Goal: Task Accomplishment & Management: Use online tool/utility

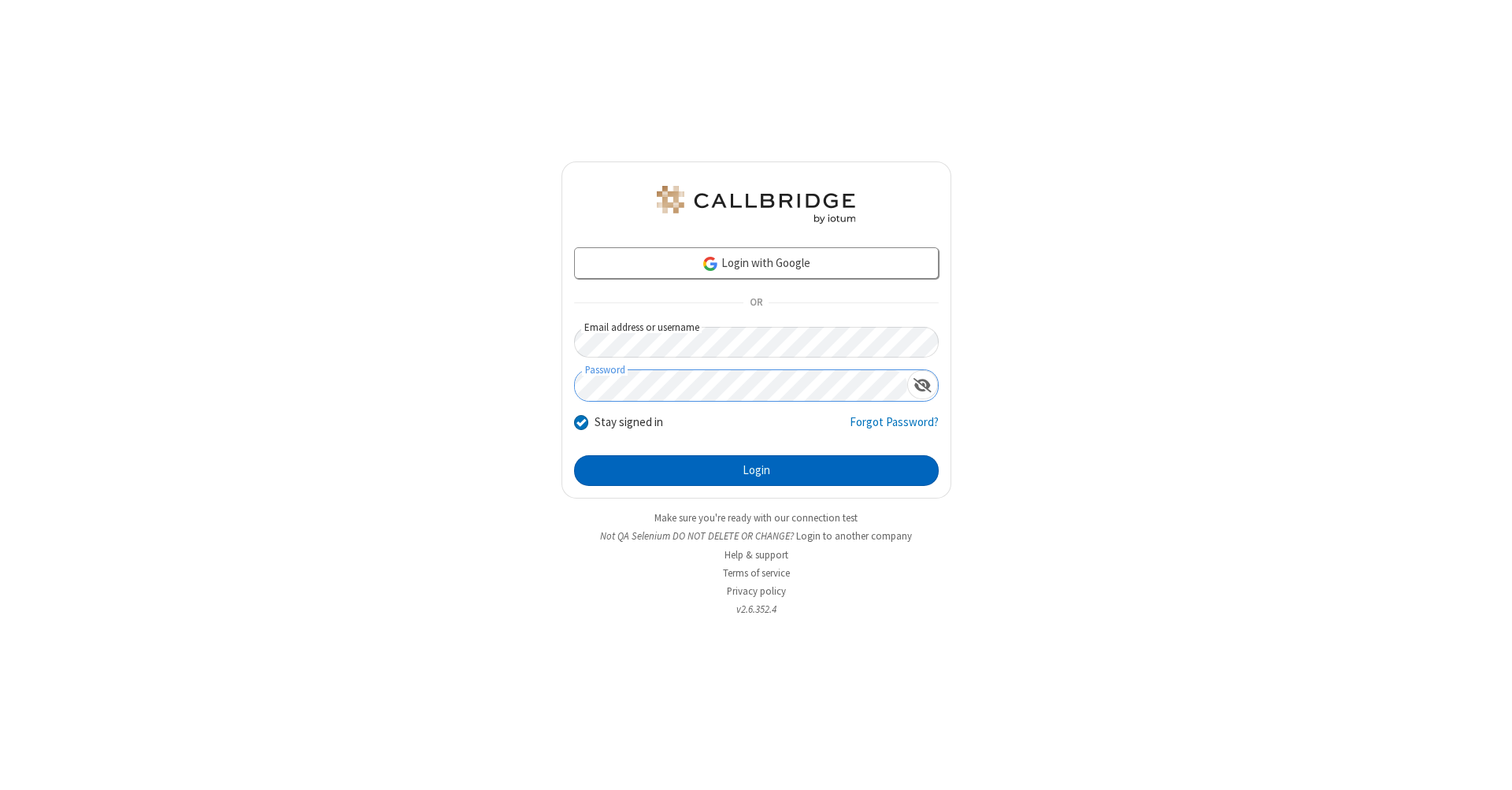
click at [756, 471] on button "Login" at bounding box center [756, 471] width 364 height 32
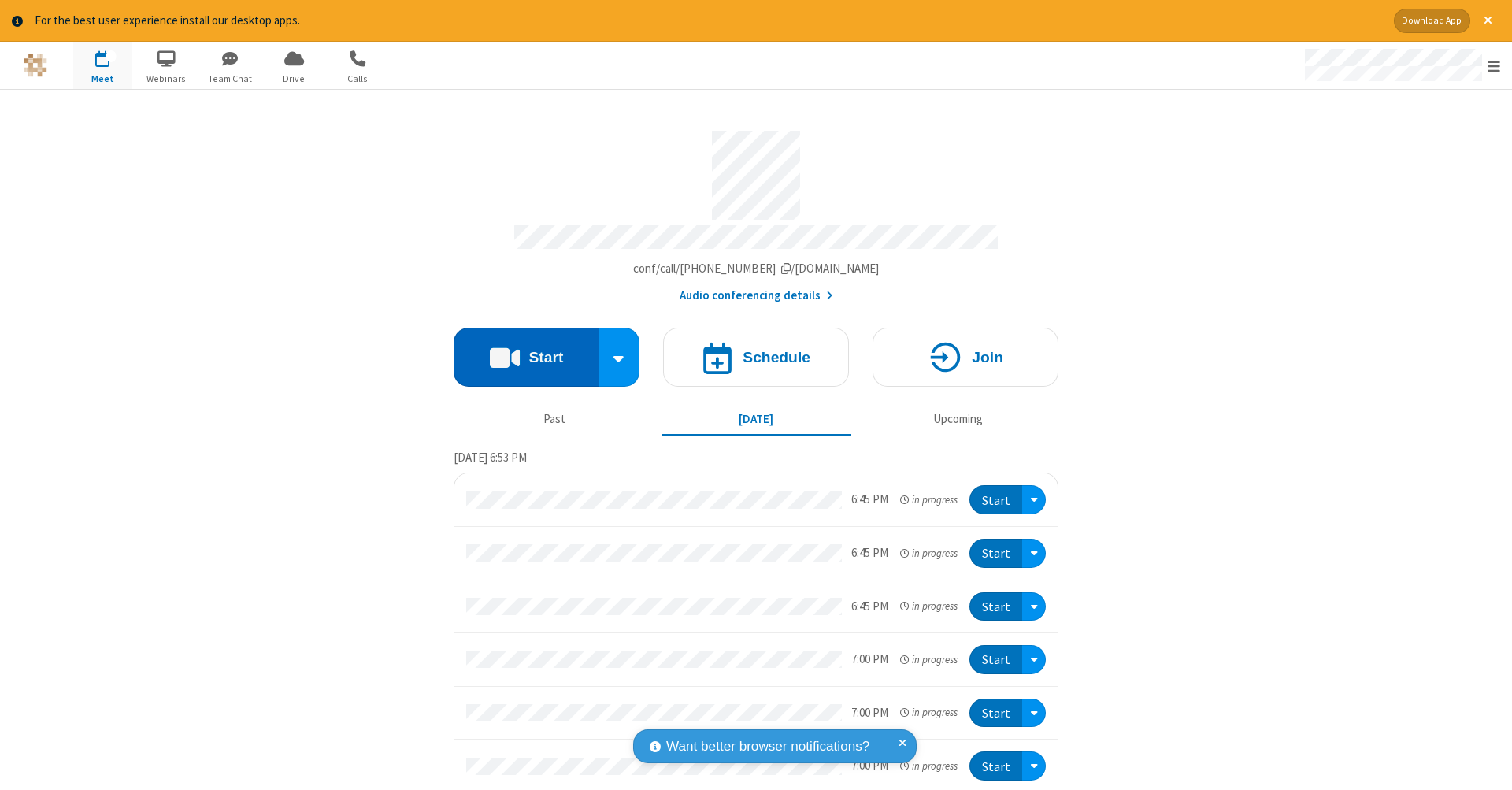
click at [520, 349] on button "Start" at bounding box center [526, 357] width 146 height 59
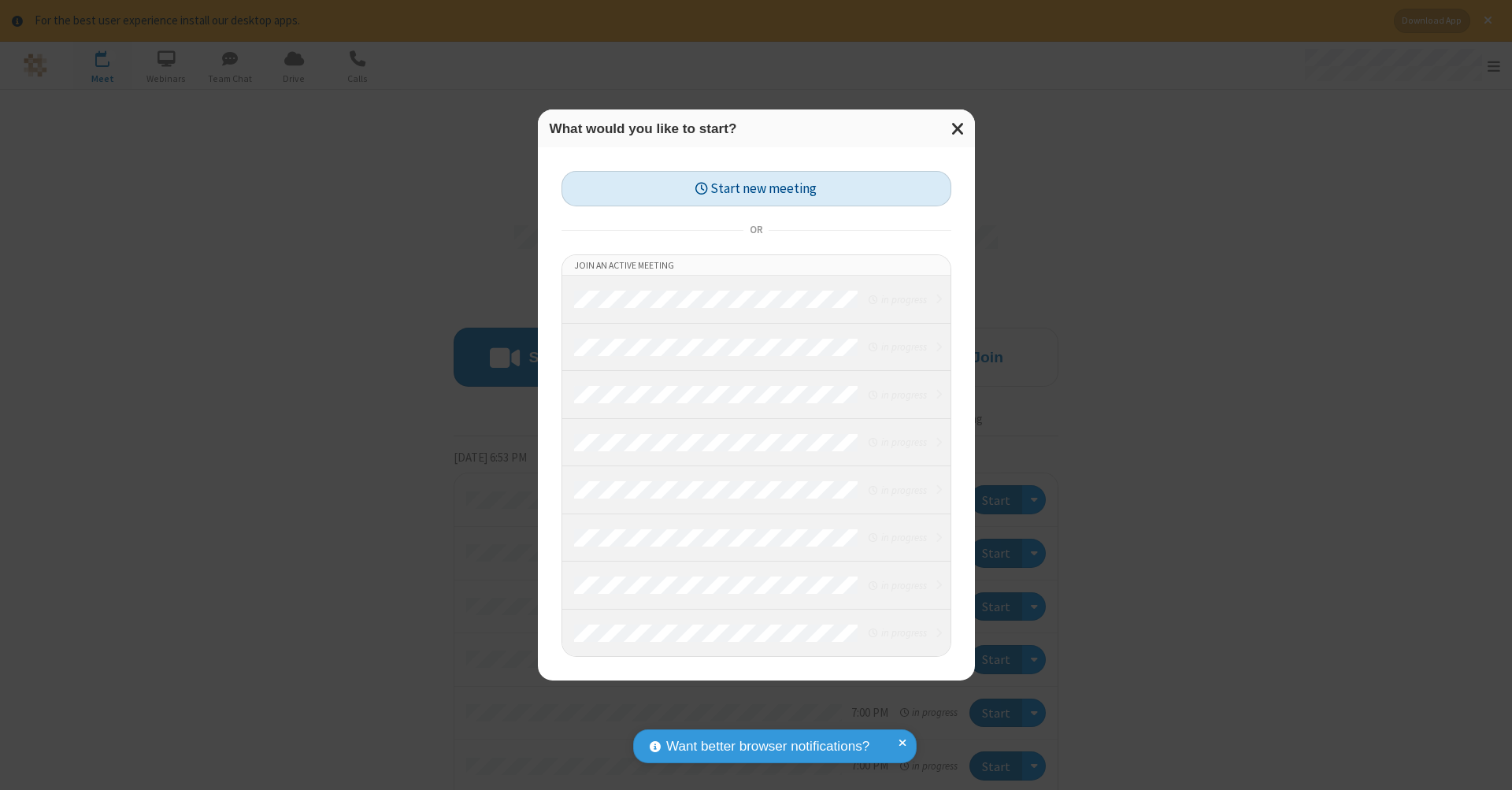
click at [756, 188] on button "Start new meeting" at bounding box center [756, 189] width 390 height 36
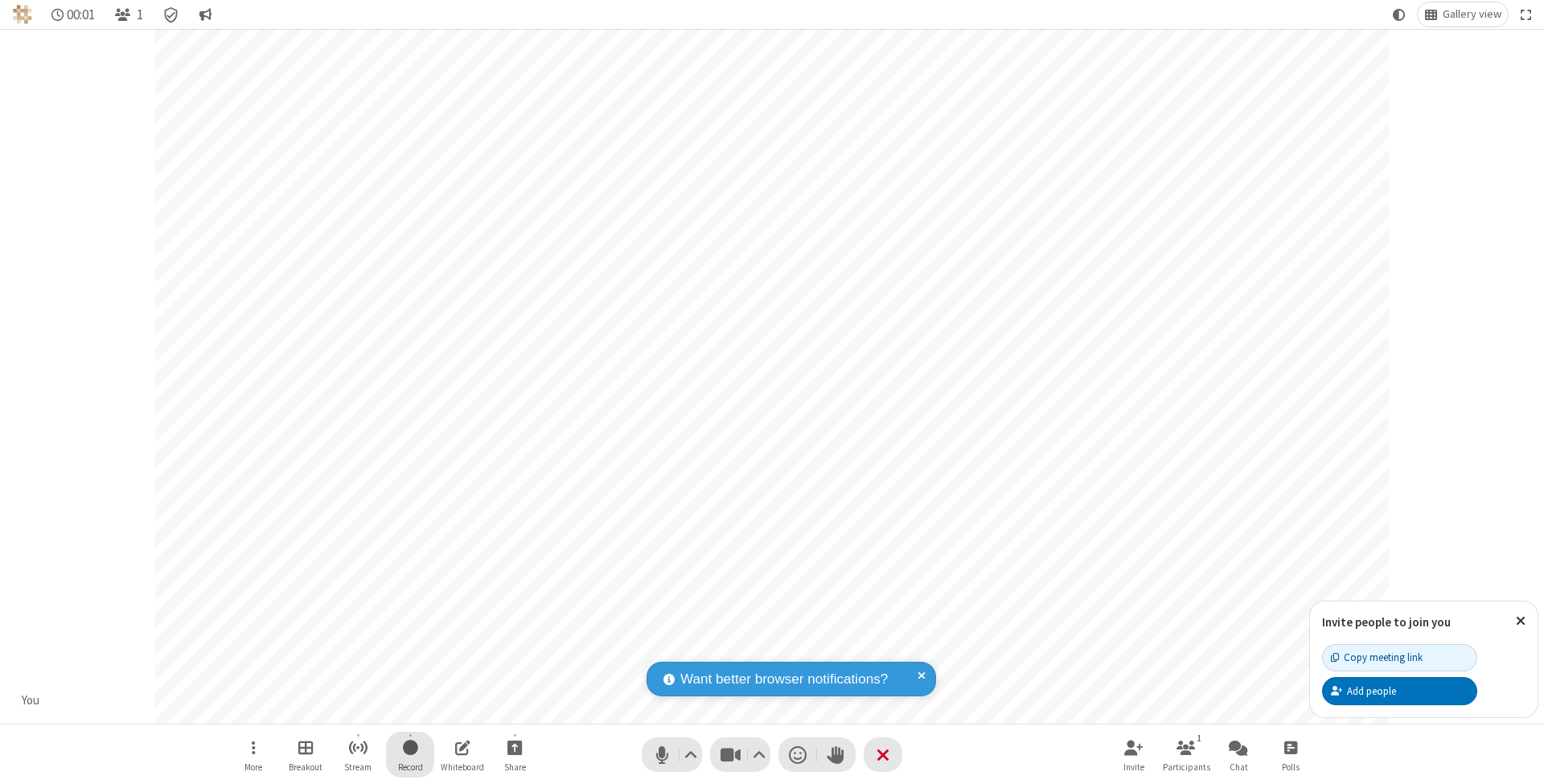
click at [410, 754] on span "Start recording" at bounding box center [410, 747] width 15 height 20
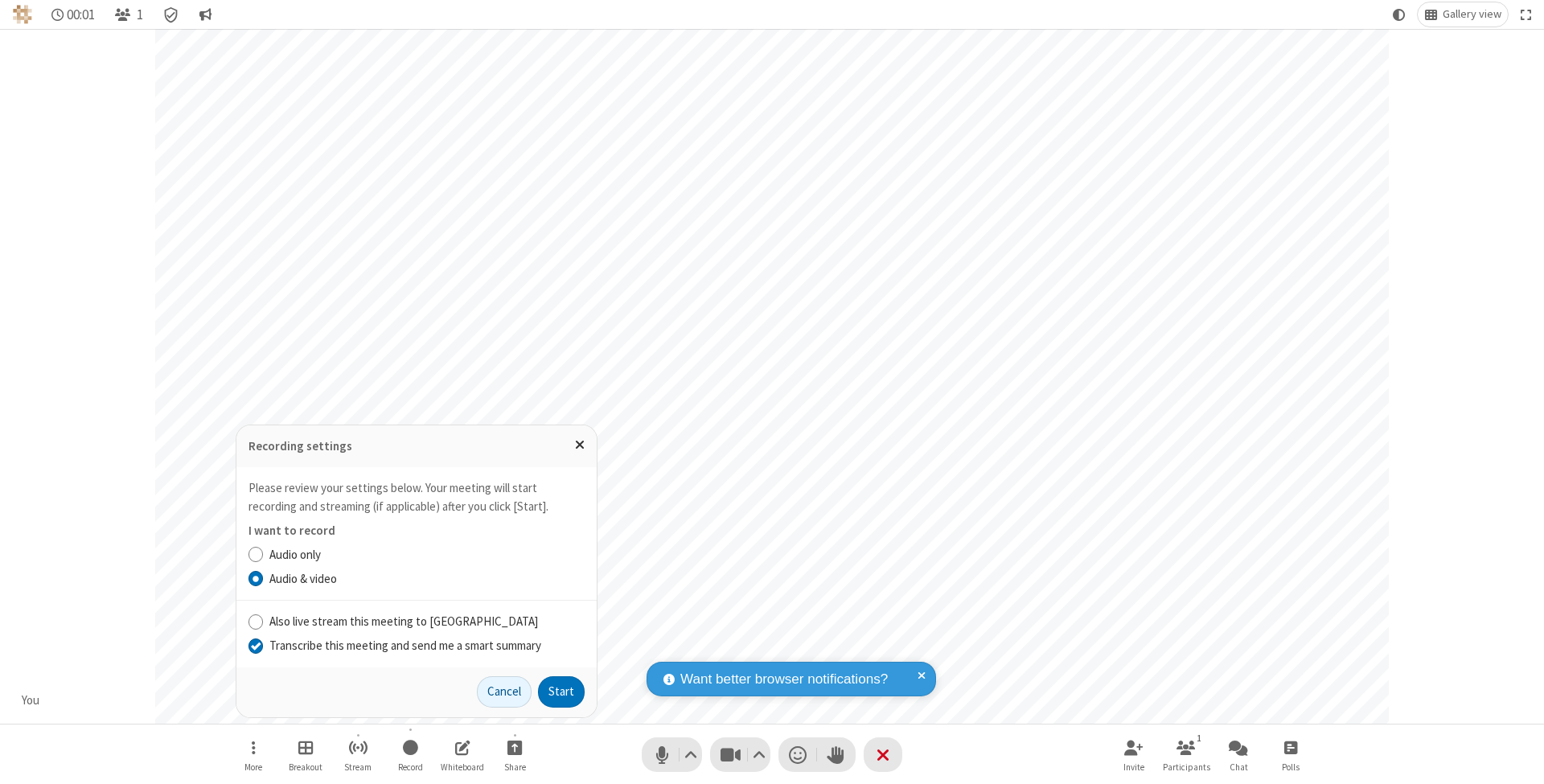
click at [255, 645] on input "Transcribe this meeting and send me a smart summary" at bounding box center [256, 645] width 15 height 17
click at [561, 692] on button "Start" at bounding box center [561, 692] width 47 height 32
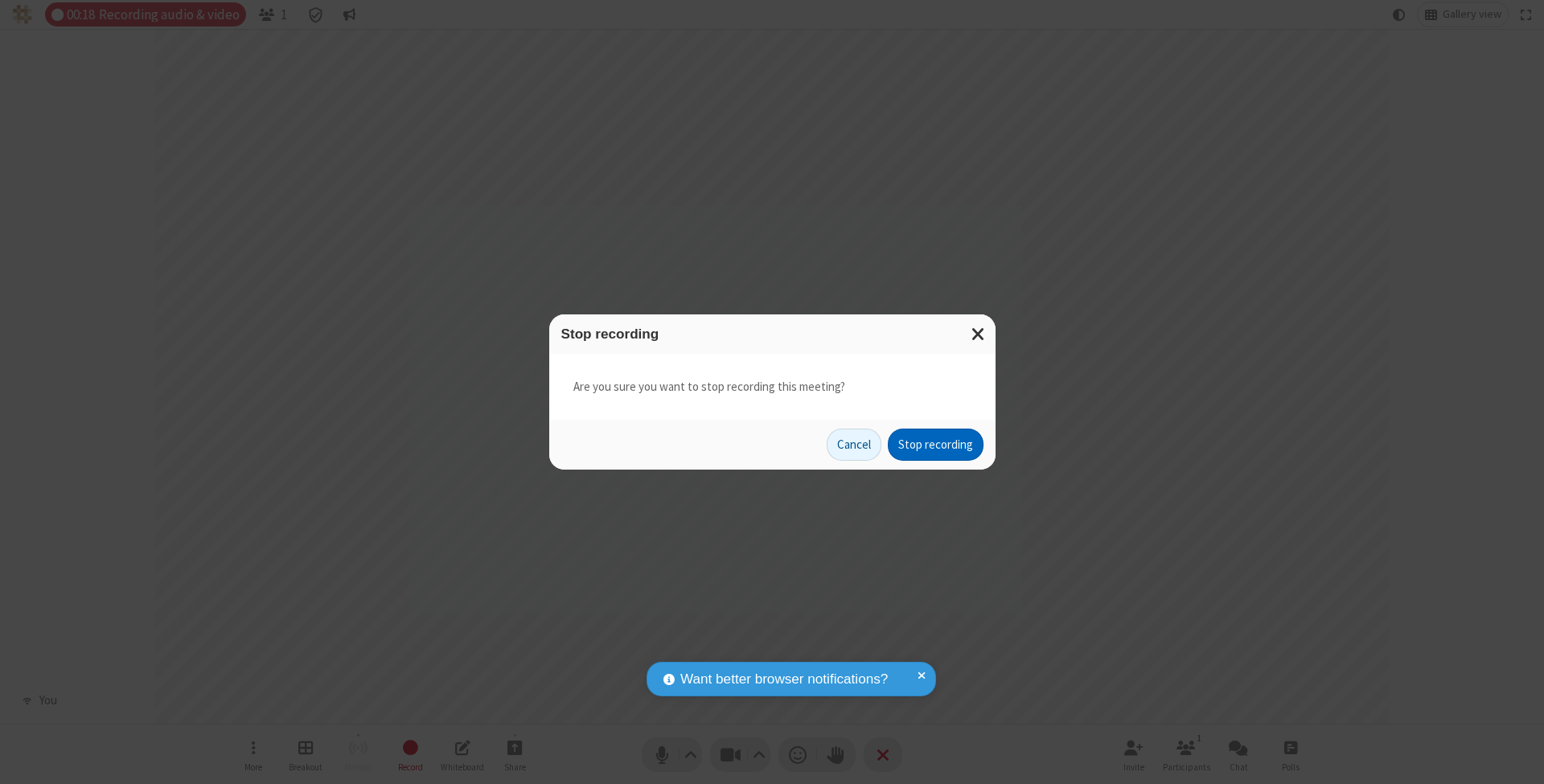
click at [935, 443] on button "Stop recording" at bounding box center [935, 444] width 96 height 32
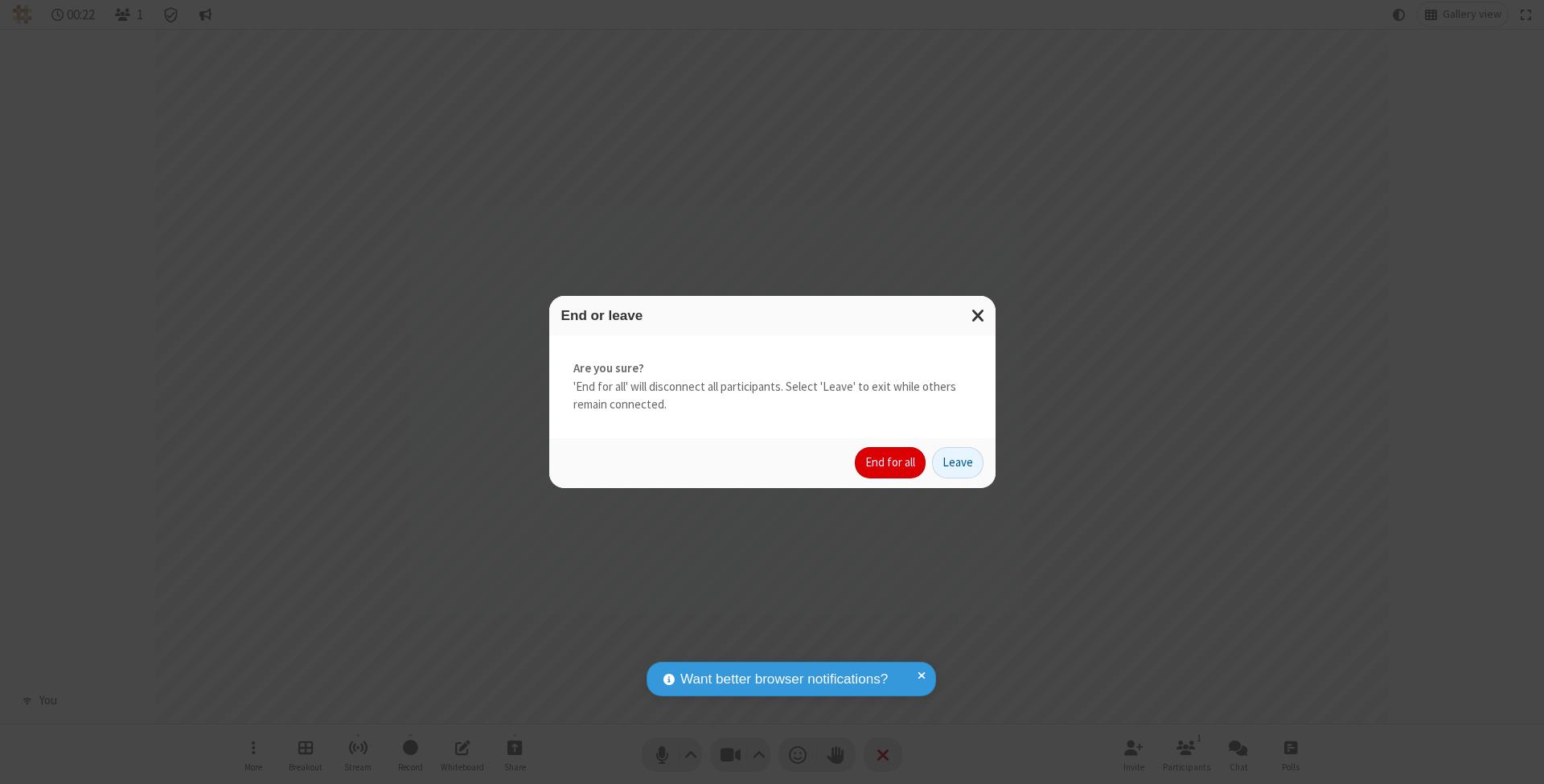
click at [891, 462] on button "End for all" at bounding box center [890, 463] width 71 height 32
